Goal: Task Accomplishment & Management: Complete application form

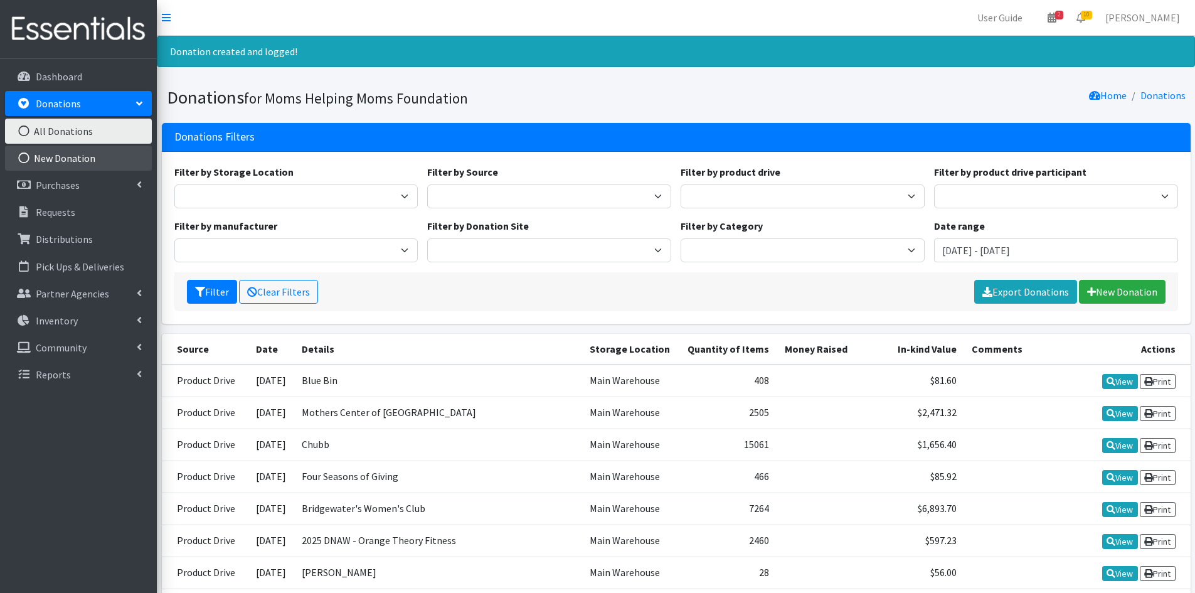
click at [66, 157] on link "New Donation" at bounding box center [78, 158] width 147 height 25
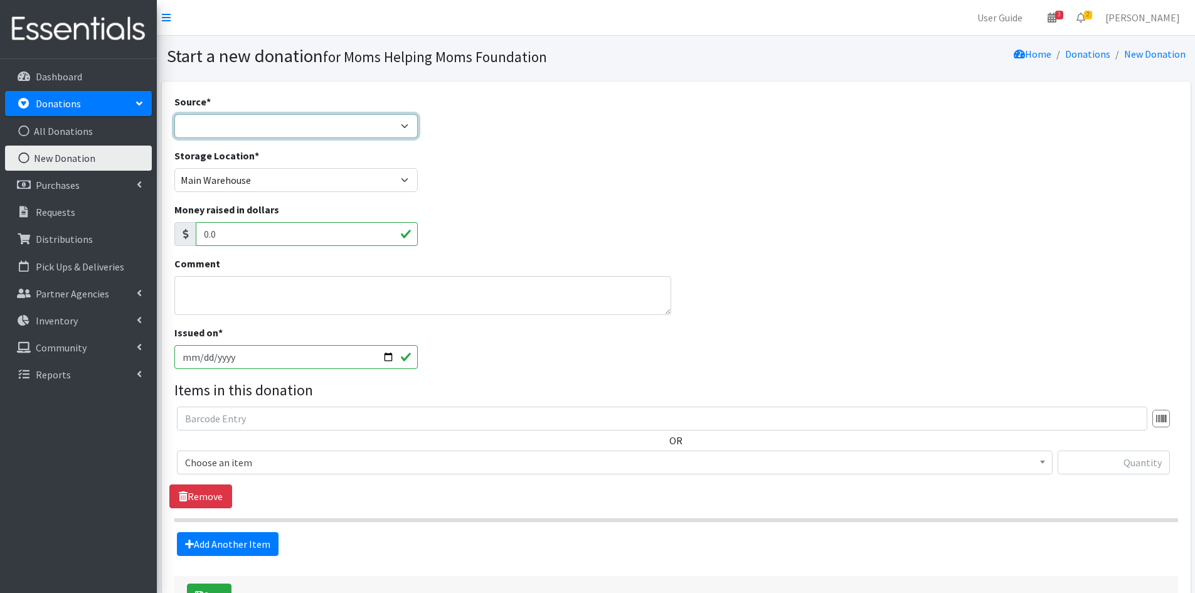
click at [407, 126] on select "Product Drive Manufacturer Donation Site Misc. Donation" at bounding box center [296, 126] width 244 height 24
select select "Product Drive"
click at [174, 114] on select "Product Drive Manufacturer Donation Site Misc. Donation" at bounding box center [296, 126] width 244 height 24
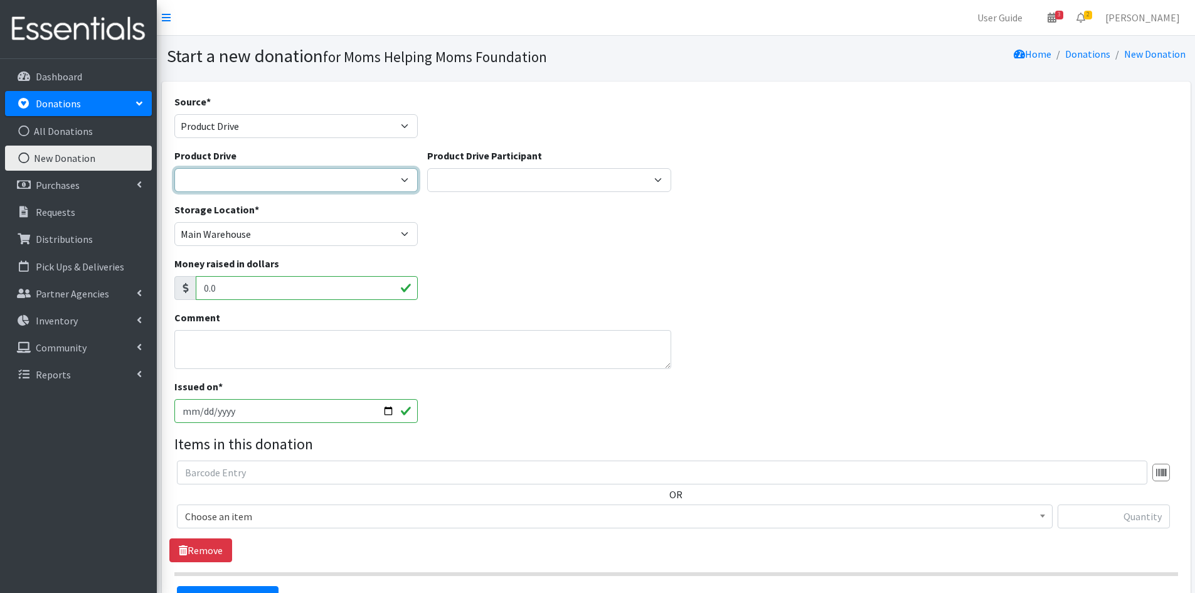
click at [406, 180] on select "2012 MOTHER'S DAY Zeta Phi Beta Sorority (virtual) 2021 HOLIDAY DRIVE AWR Week …" at bounding box center [296, 180] width 244 height 24
select select "3497"
click at [174, 168] on select "2012 MOTHER'S DAY Zeta Phi Beta Sorority (virtual) 2021 HOLIDAY DRIVE AWR Week …" at bounding box center [296, 180] width 244 height 24
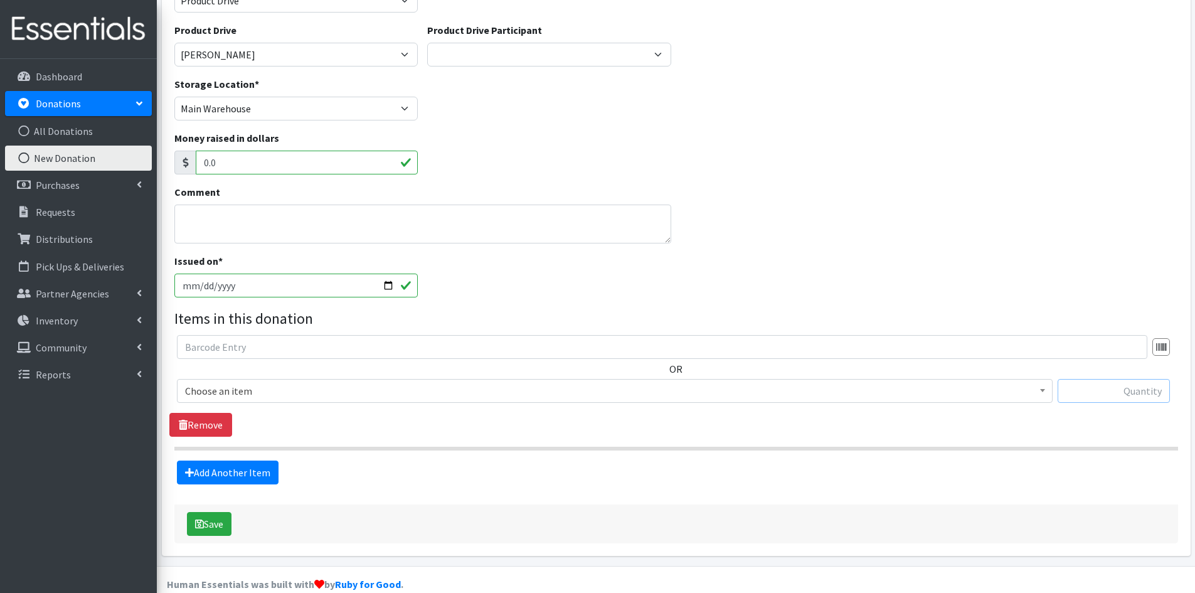
click at [1083, 386] on input "text" at bounding box center [1114, 391] width 112 height 24
type input "33"
click at [1046, 393] on span at bounding box center [1042, 389] width 13 height 19
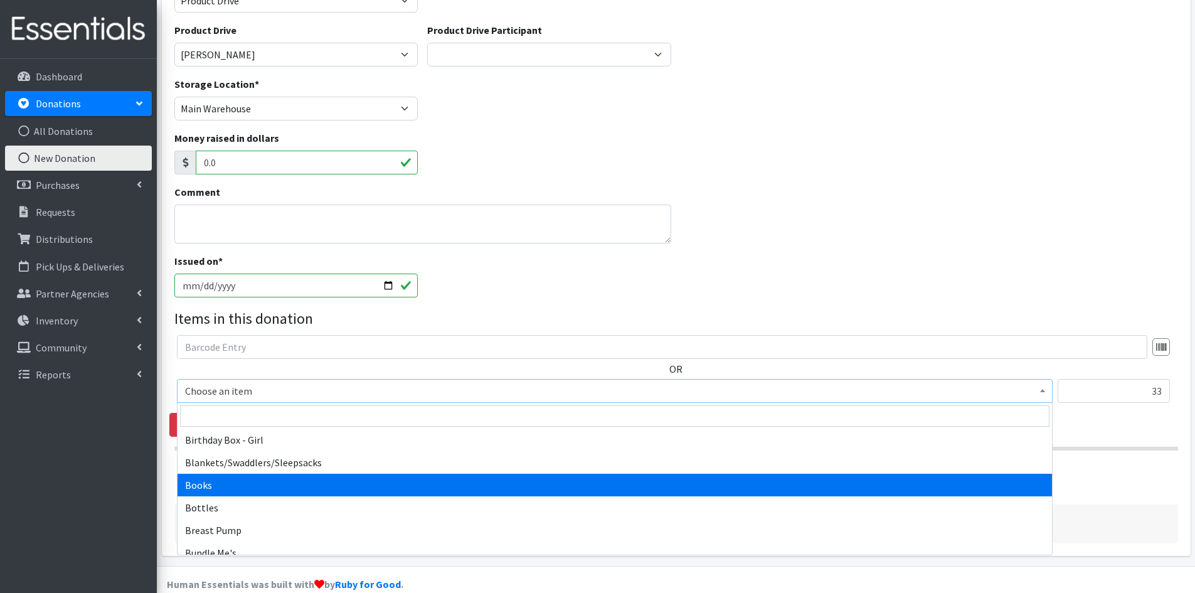
scroll to position [188, 0]
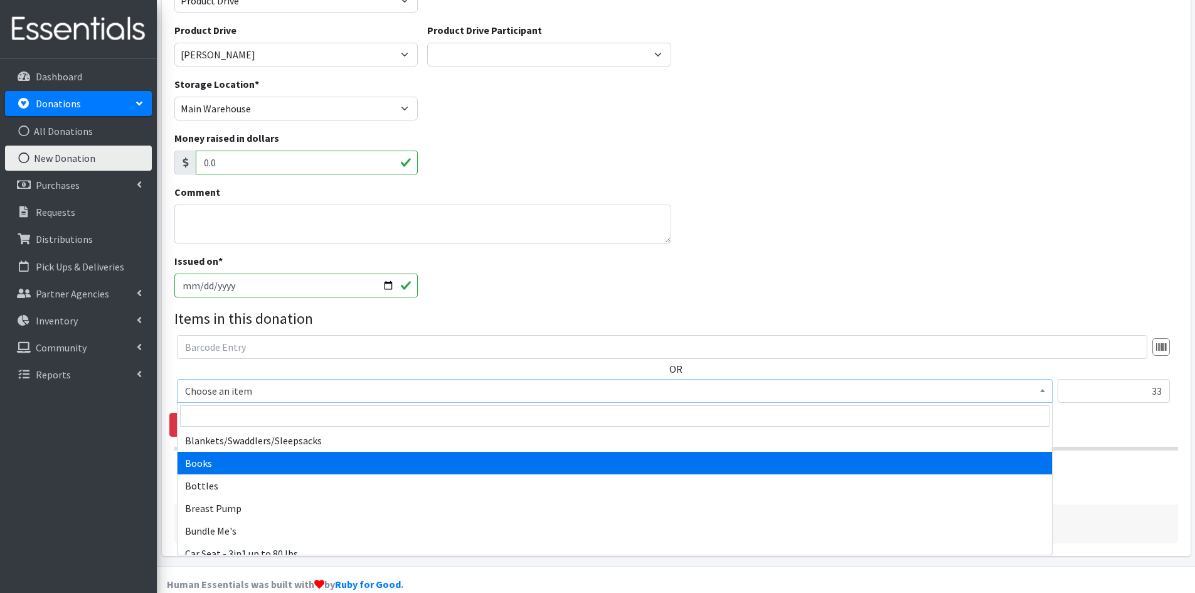
select select "1947"
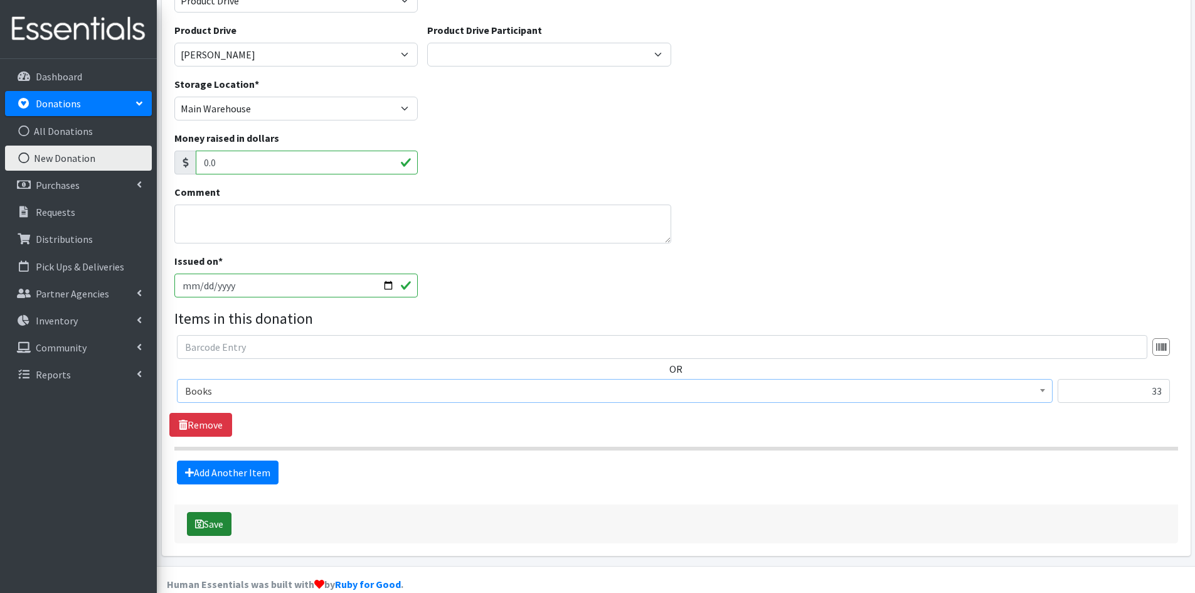
click at [216, 524] on button "Save" at bounding box center [209, 524] width 45 height 24
